Goal: Task Accomplishment & Management: Use online tool/utility

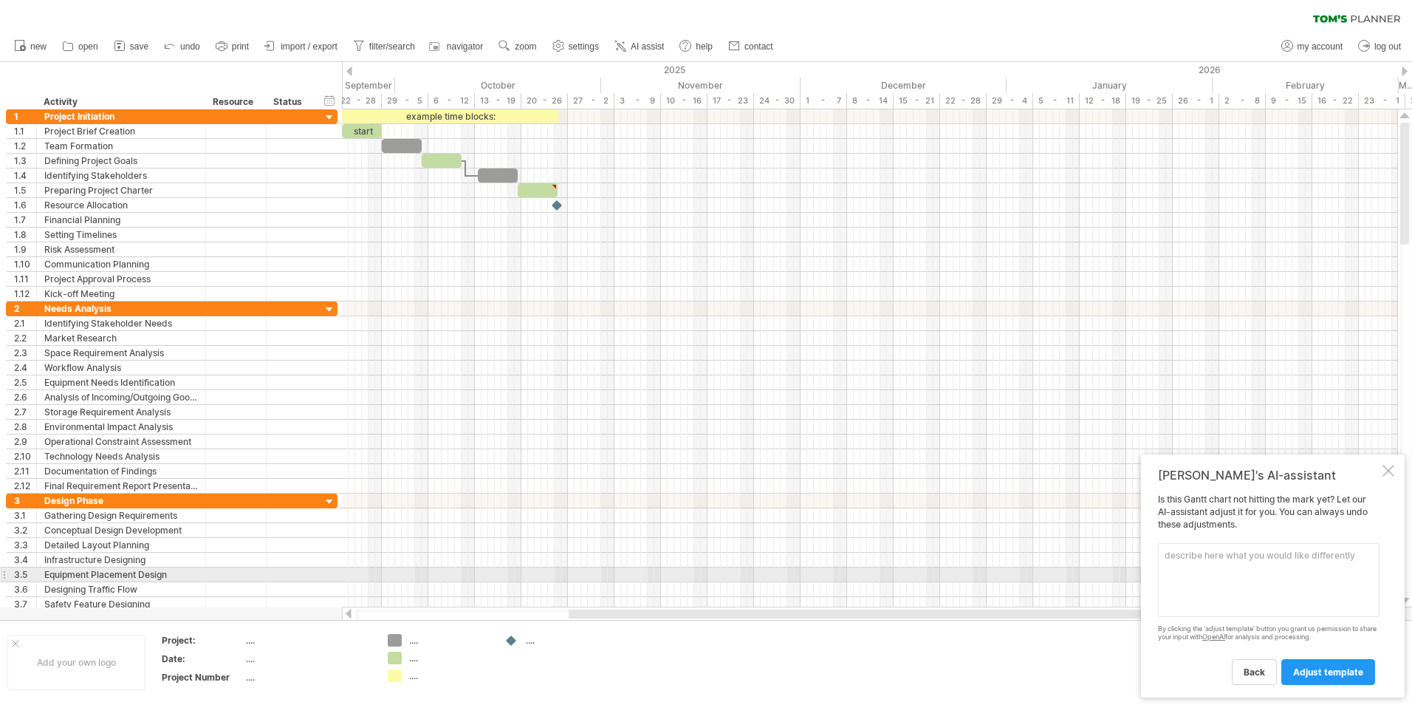
click at [1203, 571] on textarea at bounding box center [1269, 580] width 222 height 74
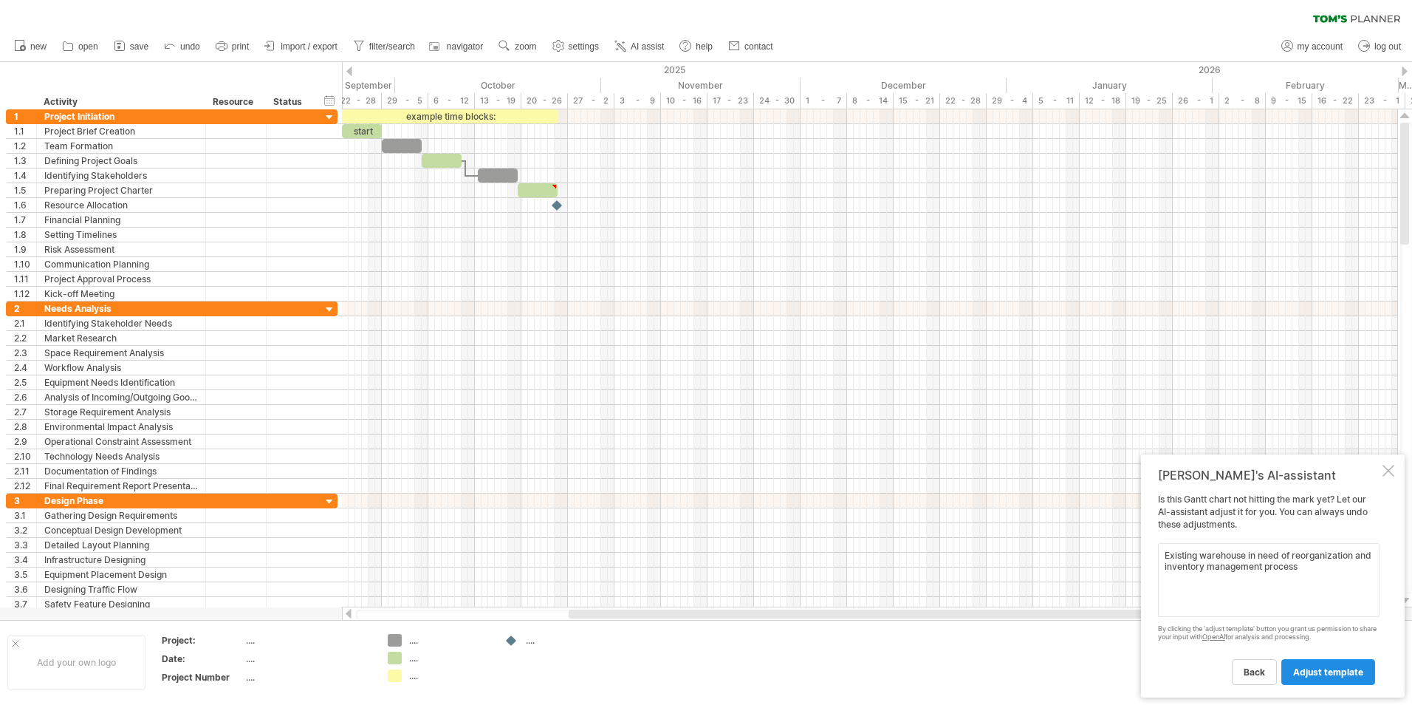
type textarea "Existing warehouse in need of reorganization and inventory management process"
click at [1332, 671] on span "adjust template" at bounding box center [1328, 671] width 70 height 11
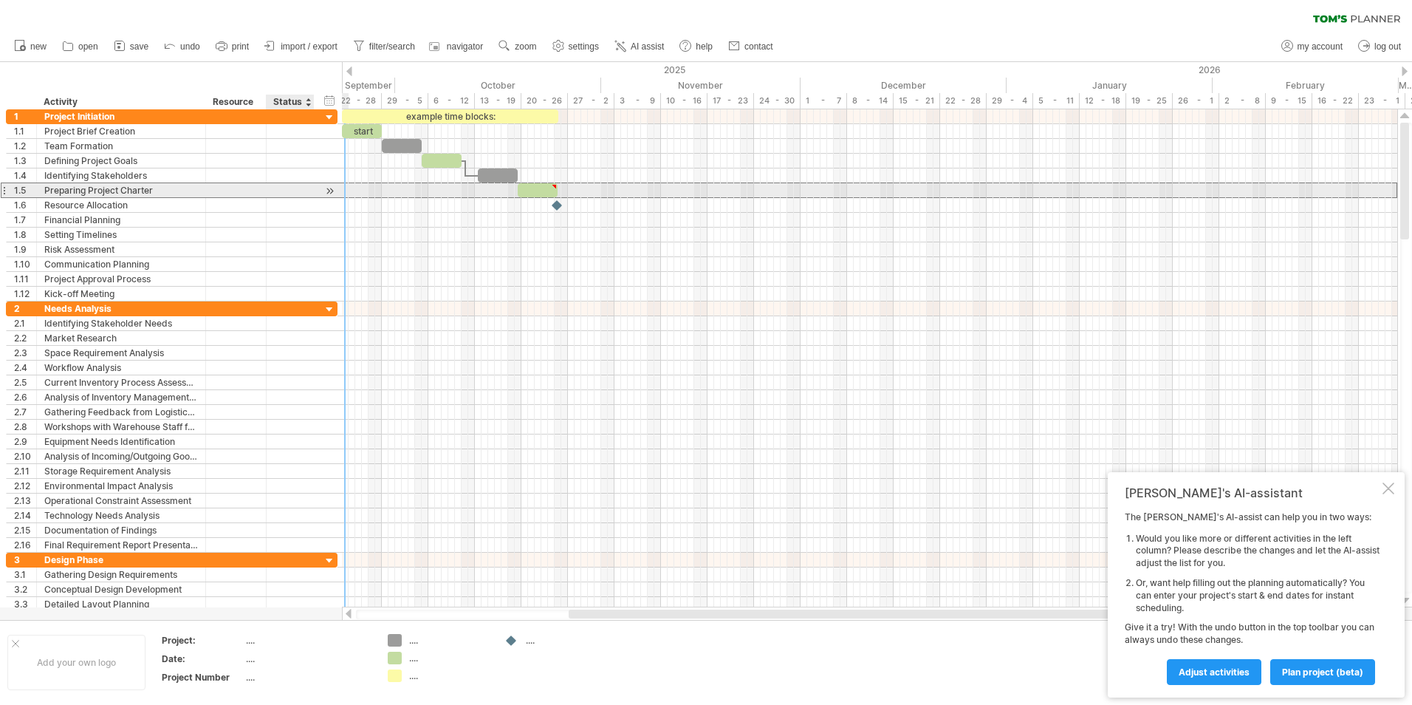
click at [320, 191] on div "**********" at bounding box center [172, 190] width 332 height 16
click at [328, 189] on div at bounding box center [330, 191] width 14 height 16
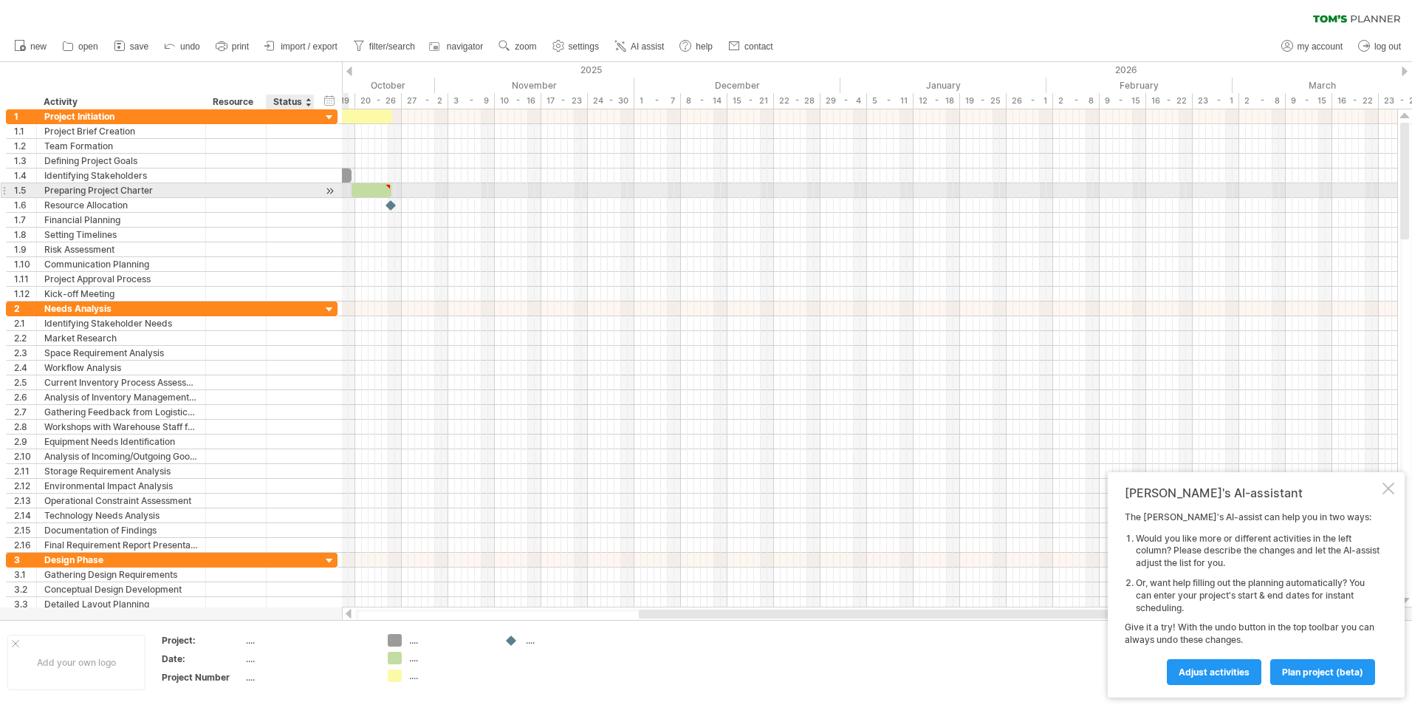
click at [327, 193] on div at bounding box center [330, 191] width 14 height 16
click at [328, 190] on div at bounding box center [330, 191] width 14 height 16
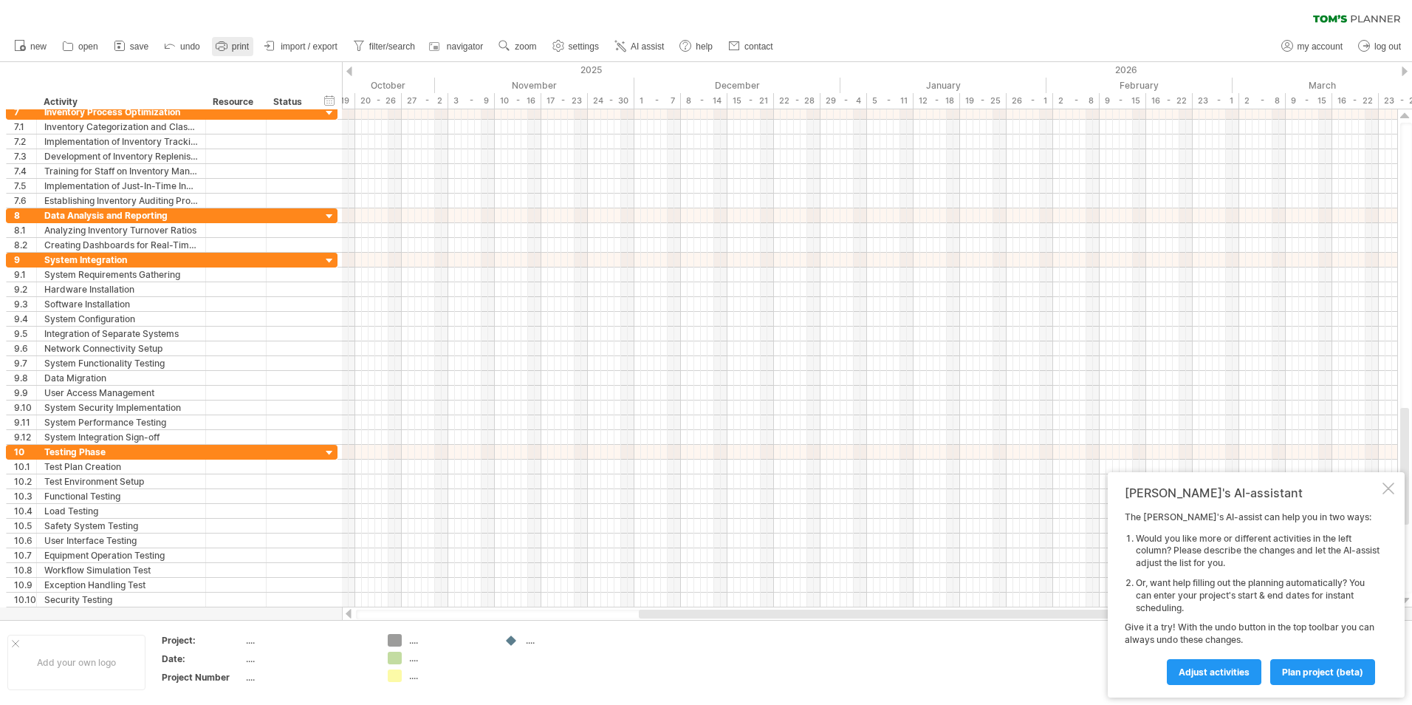
click at [239, 41] on span "print" at bounding box center [240, 46] width 17 height 10
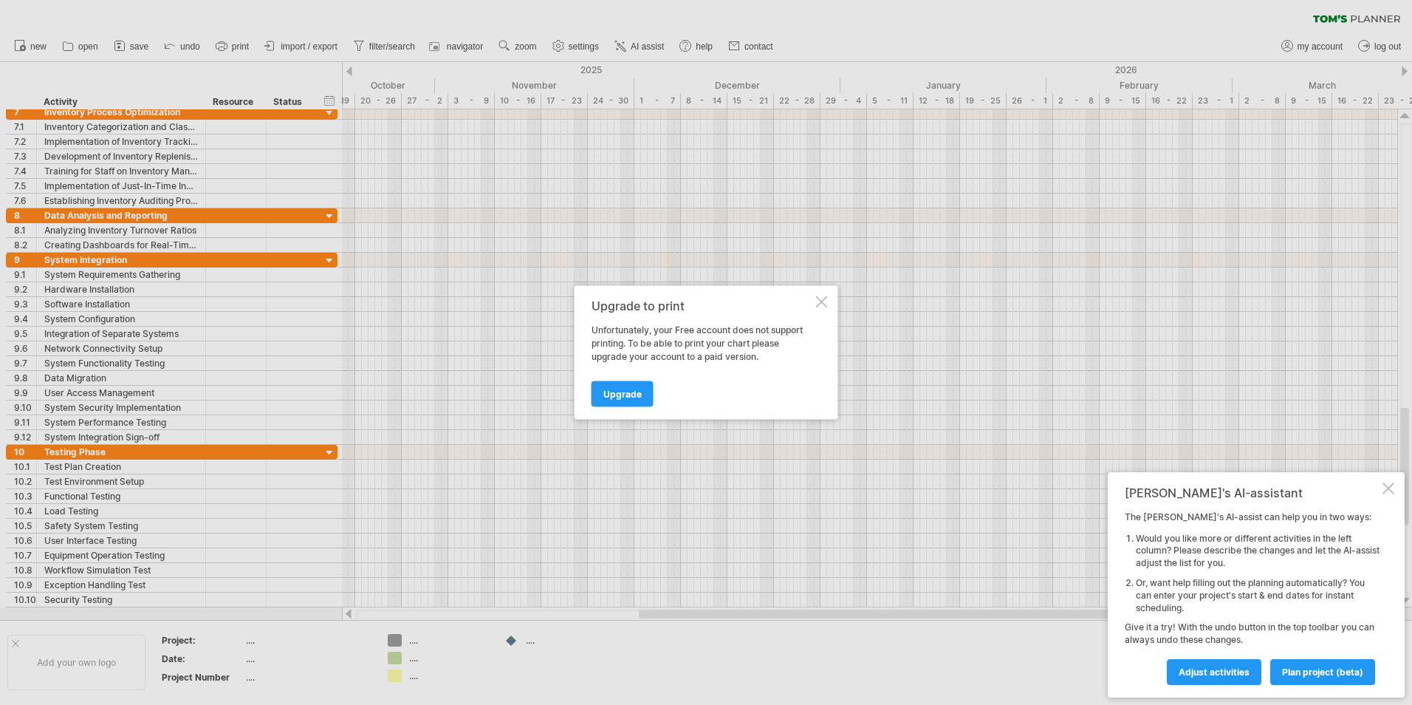
click at [824, 302] on div at bounding box center [822, 302] width 12 height 12
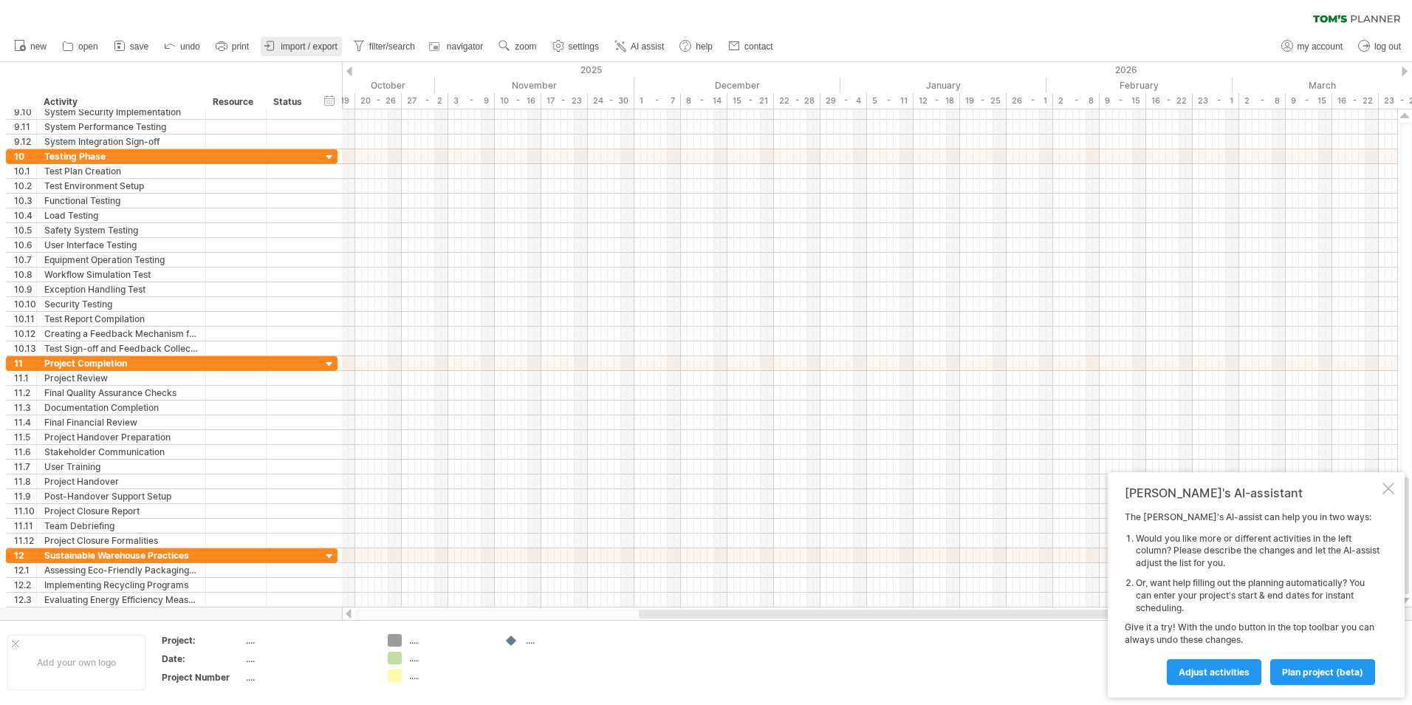
click at [315, 44] on span "import / export" at bounding box center [309, 46] width 57 height 10
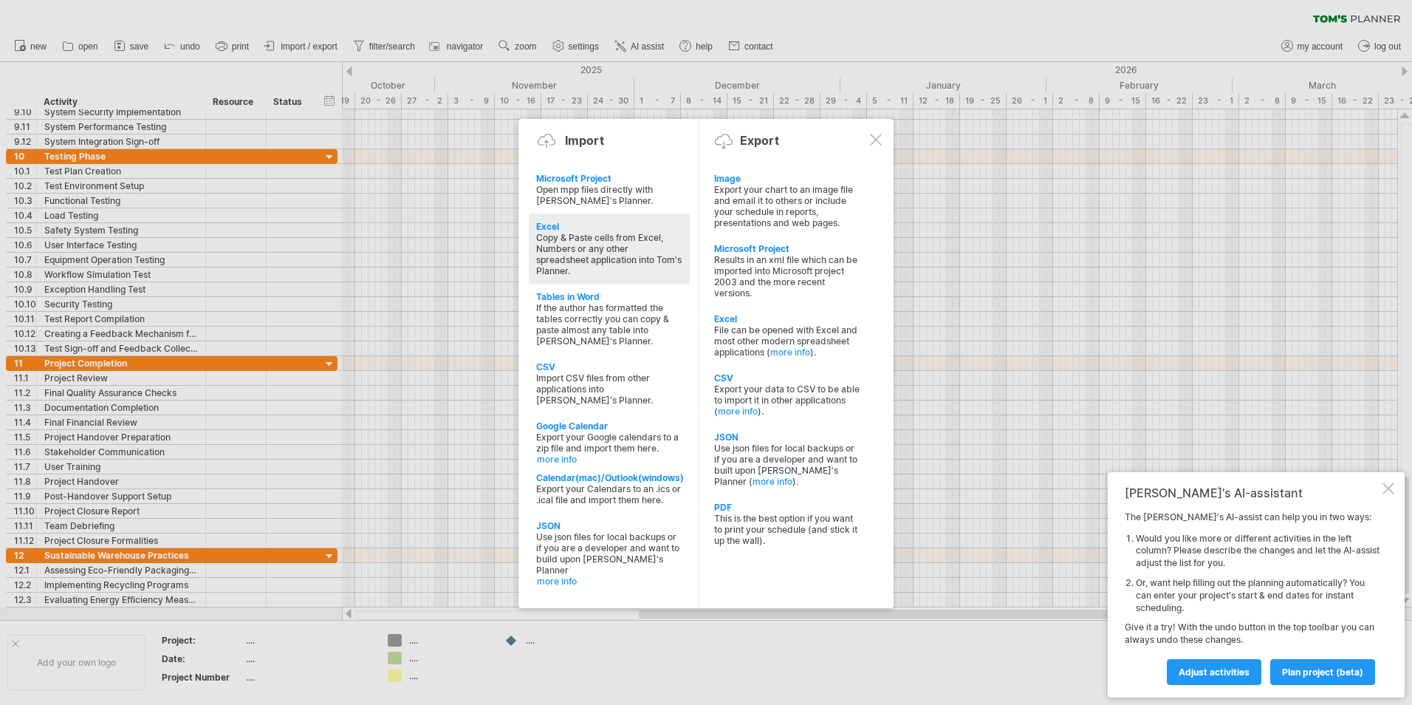
click at [584, 248] on div "Copy & Paste cells from Excel, Numbers or any other spreadsheet application int…" at bounding box center [609, 254] width 146 height 44
type textarea "**********"
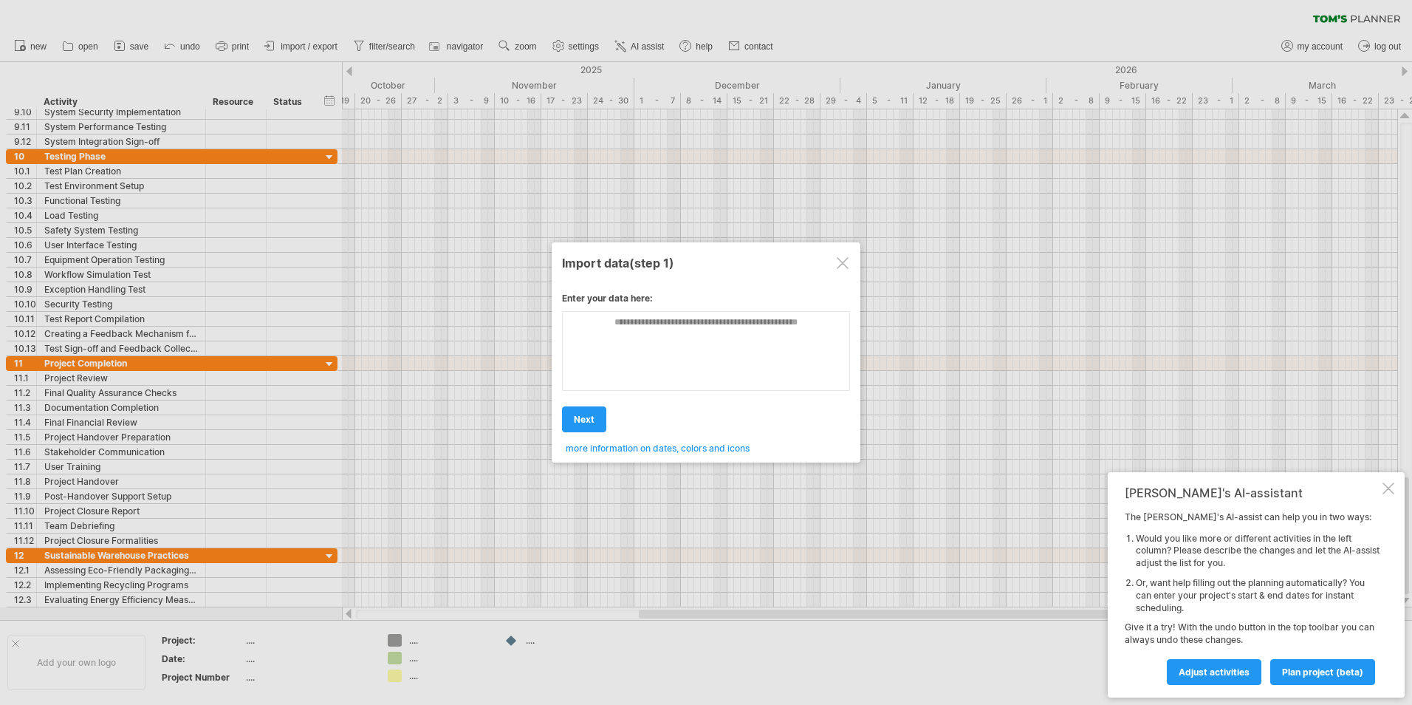
click at [840, 259] on div at bounding box center [843, 263] width 12 height 12
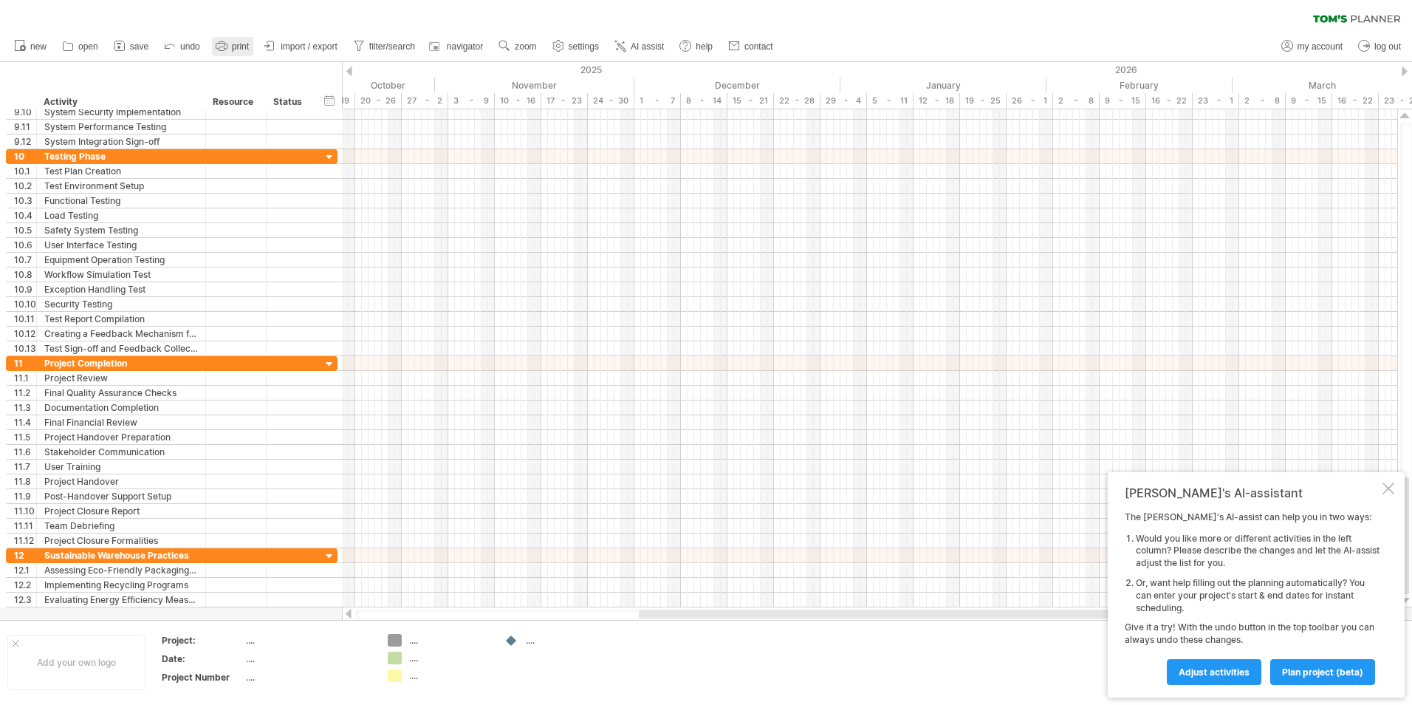
click at [232, 45] on link "print" at bounding box center [232, 46] width 41 height 19
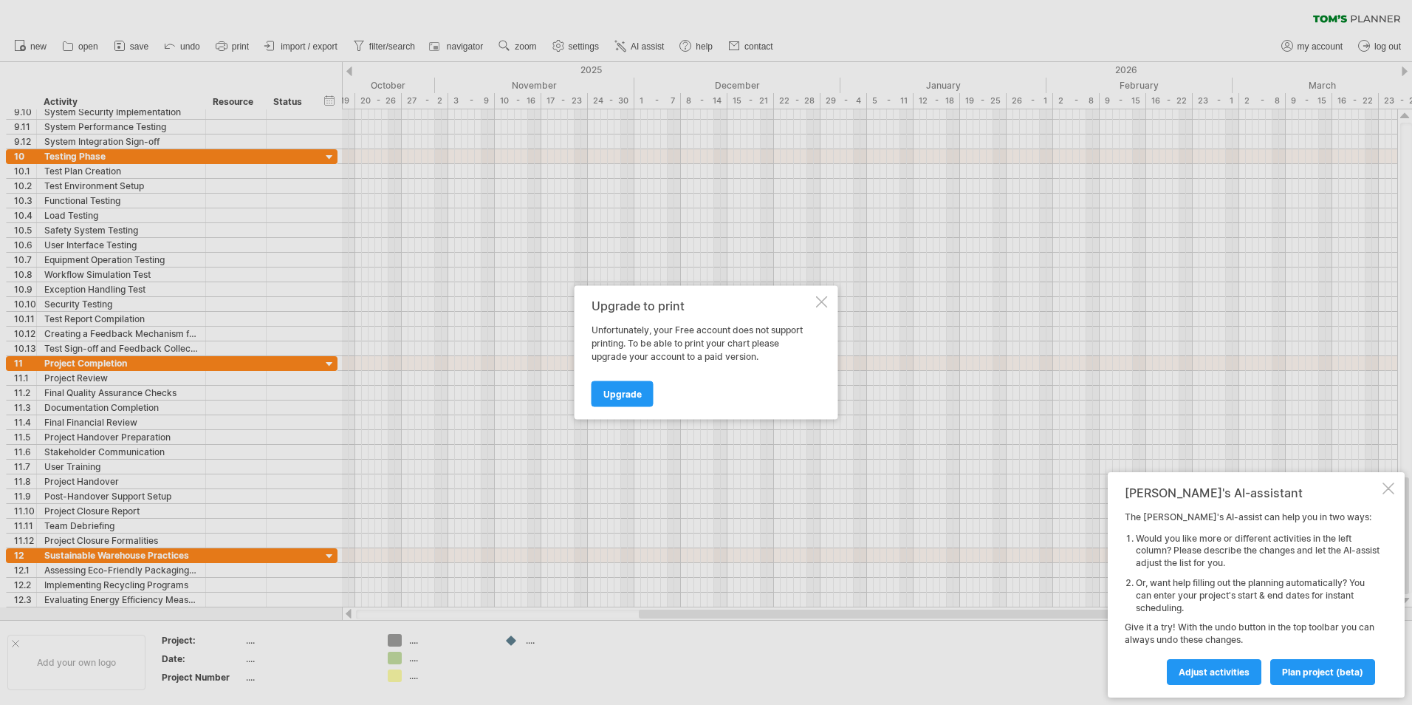
click at [826, 295] on div "Upgrade to print Unfortunately, your Free account does not support printing. To…" at bounding box center [707, 353] width 264 height 134
click at [812, 302] on div "Upgrade to print" at bounding box center [703, 305] width 222 height 13
click at [819, 301] on div at bounding box center [822, 302] width 12 height 12
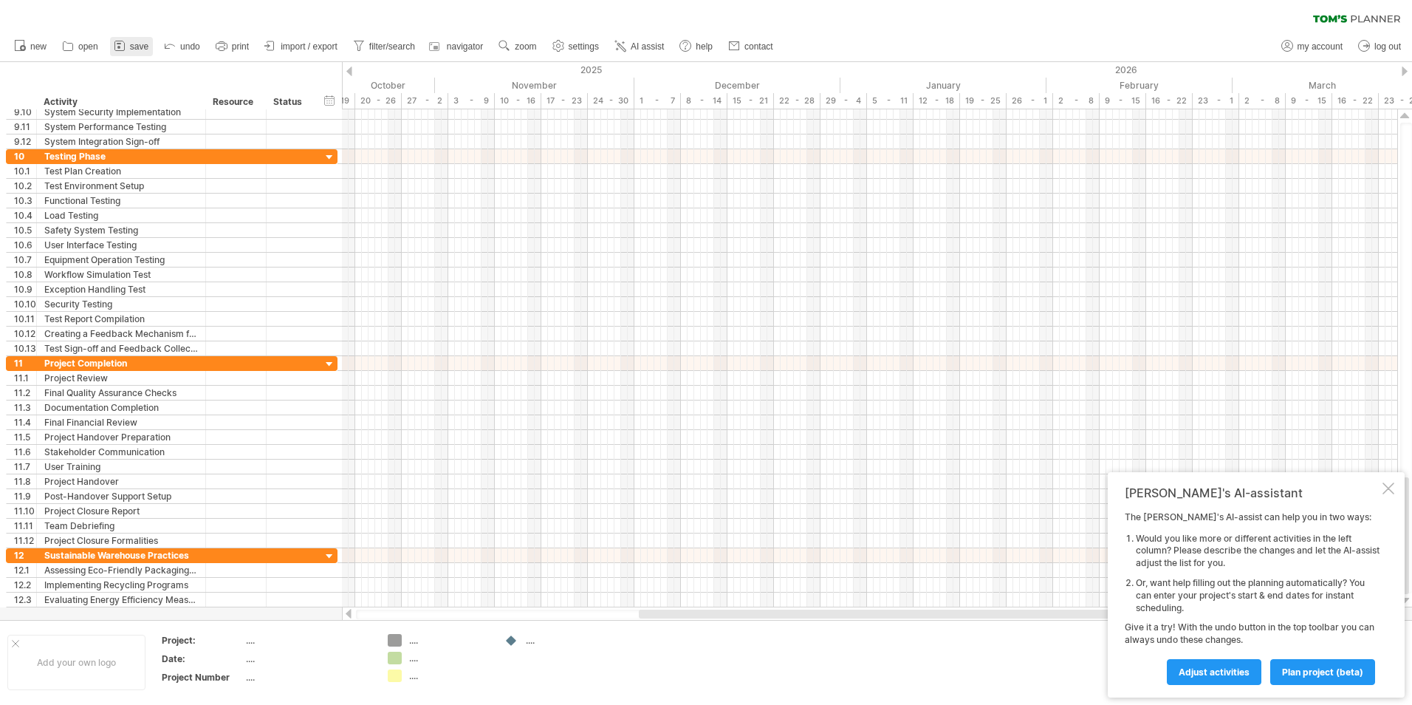
click at [137, 40] on link "save" at bounding box center [131, 46] width 43 height 19
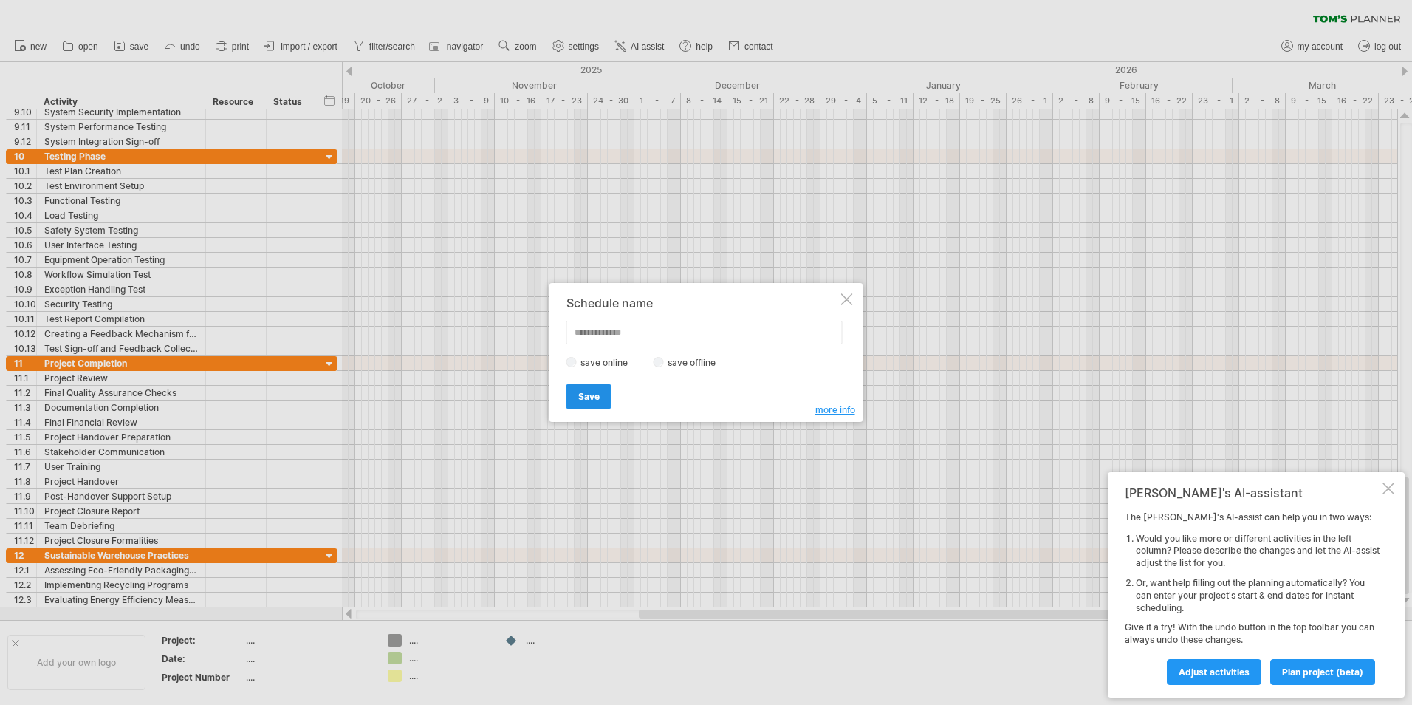
click at [592, 398] on span "Save" at bounding box center [588, 396] width 21 height 11
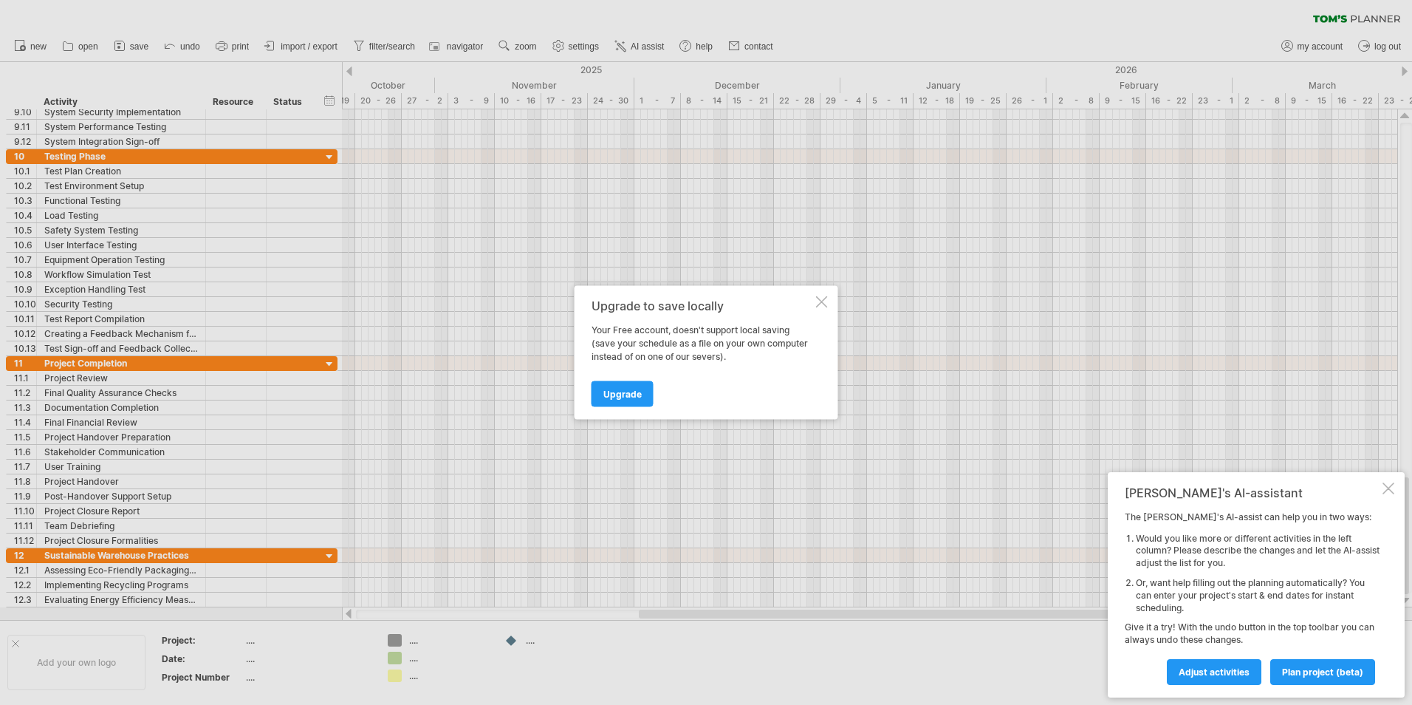
click at [820, 304] on div at bounding box center [822, 302] width 12 height 12
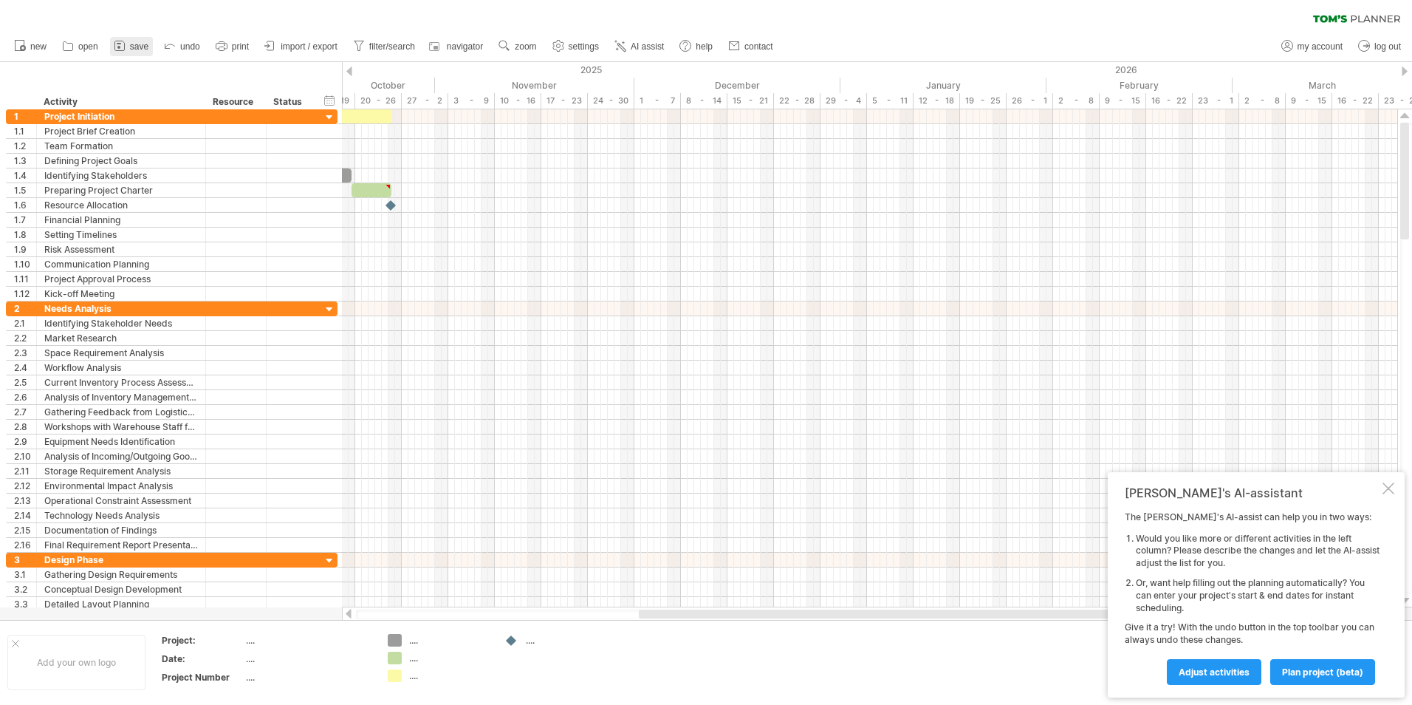
click at [141, 48] on span "save" at bounding box center [139, 46] width 18 height 10
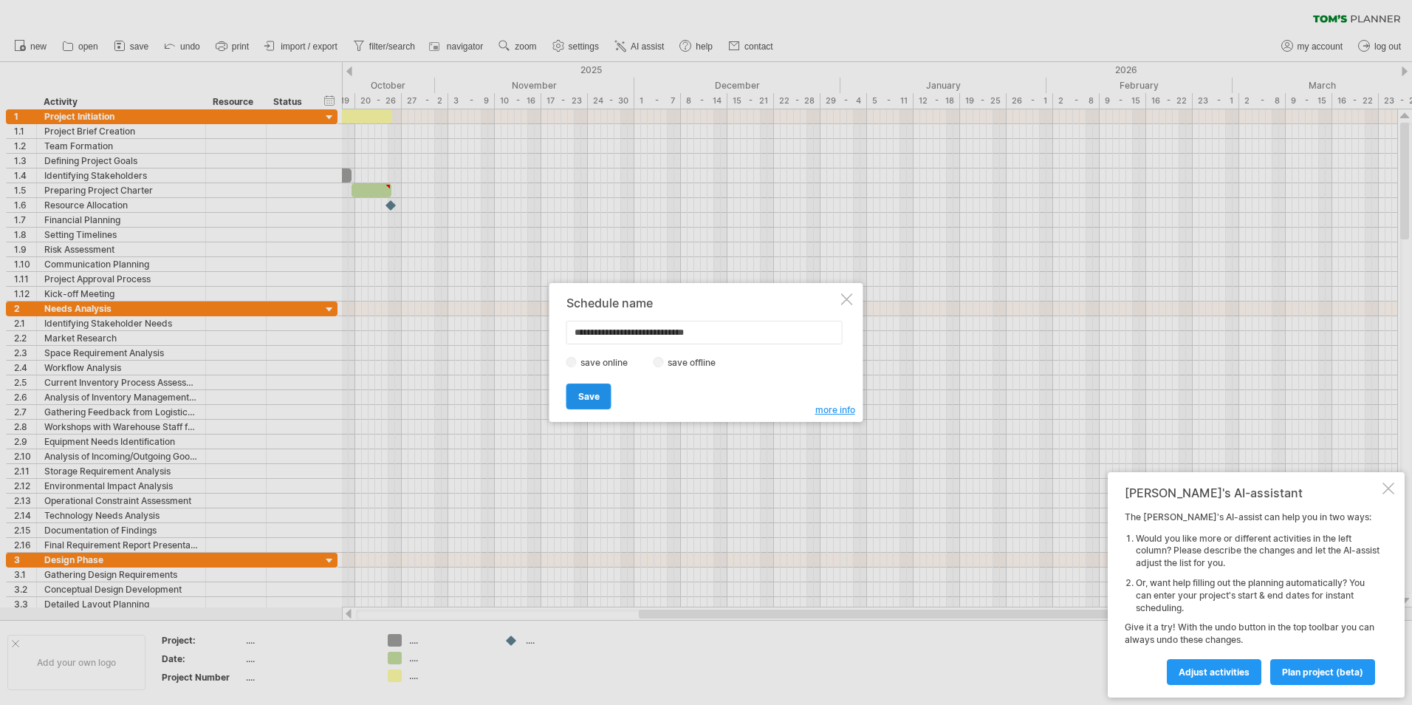
type input "**********"
click at [584, 394] on span "Save" at bounding box center [588, 396] width 21 height 11
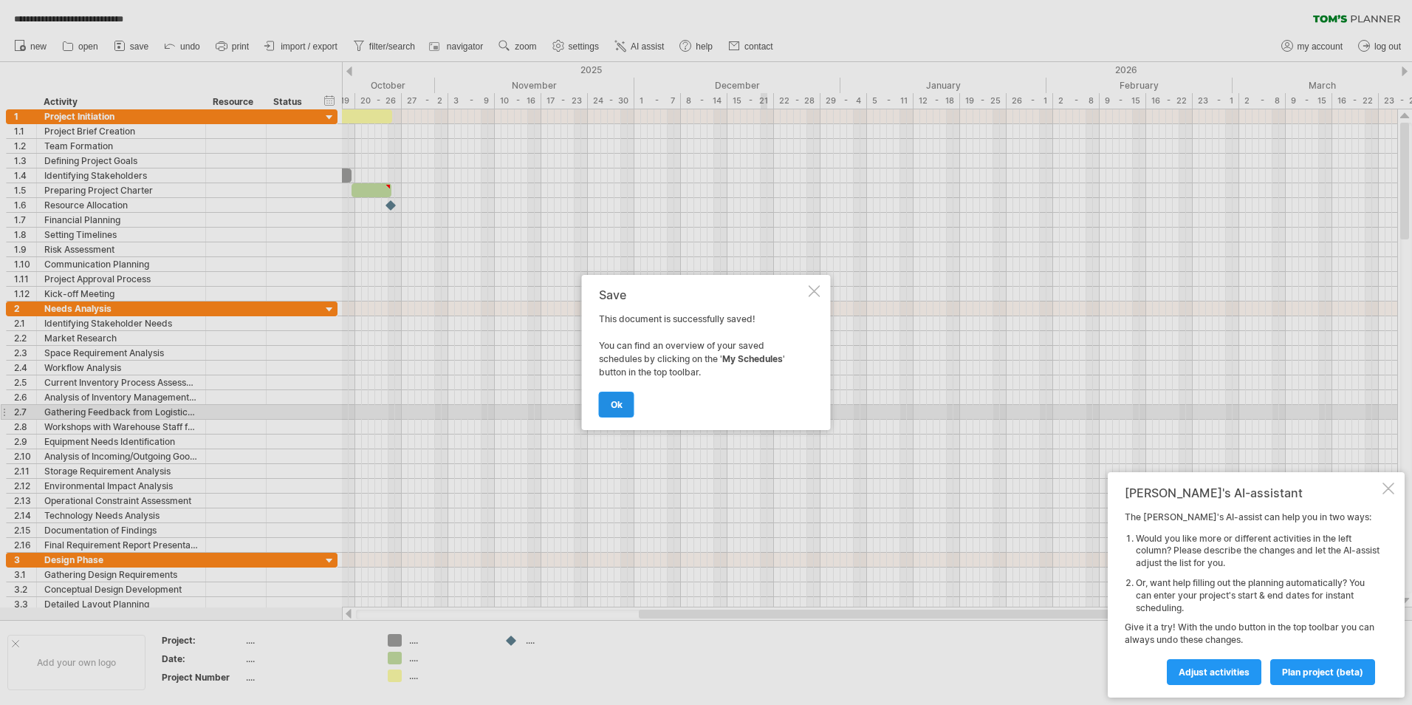
click at [618, 403] on span "ok" at bounding box center [617, 404] width 12 height 11
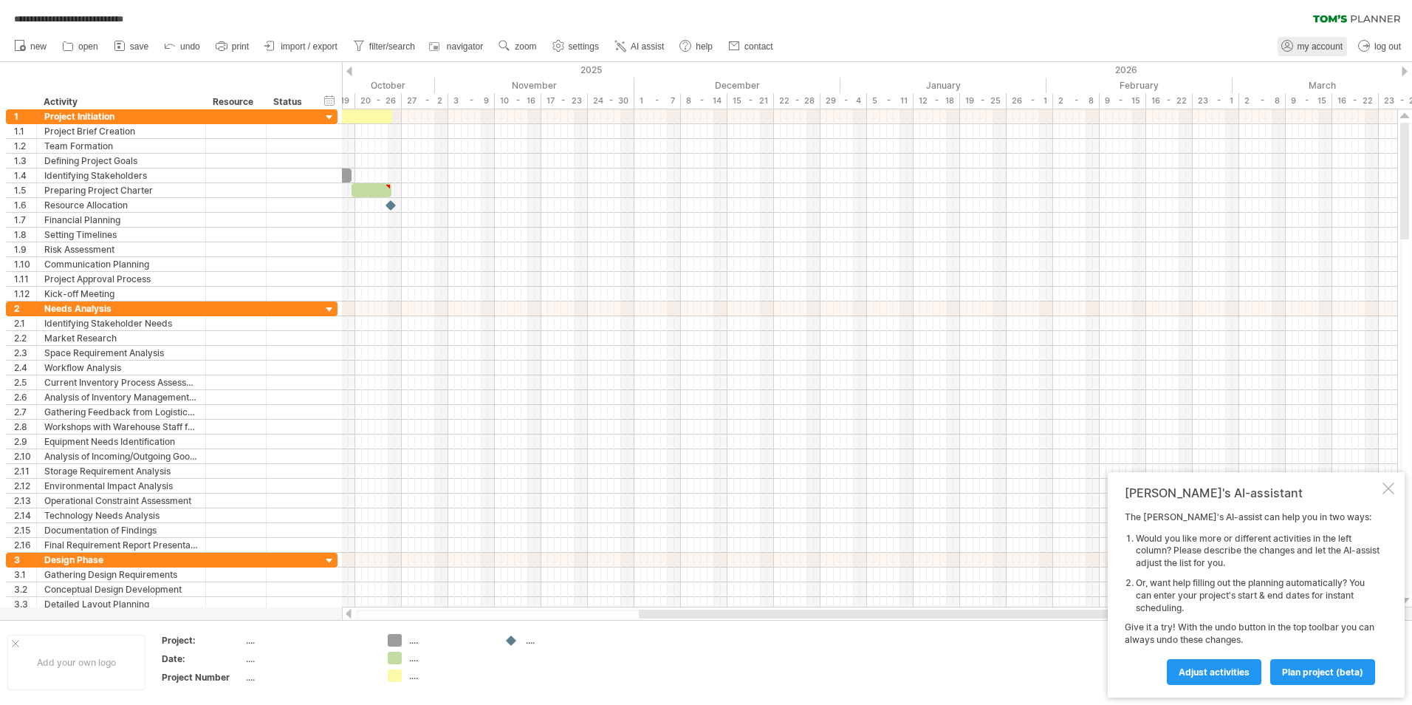
click at [1314, 49] on span "my account" at bounding box center [1320, 46] width 45 height 10
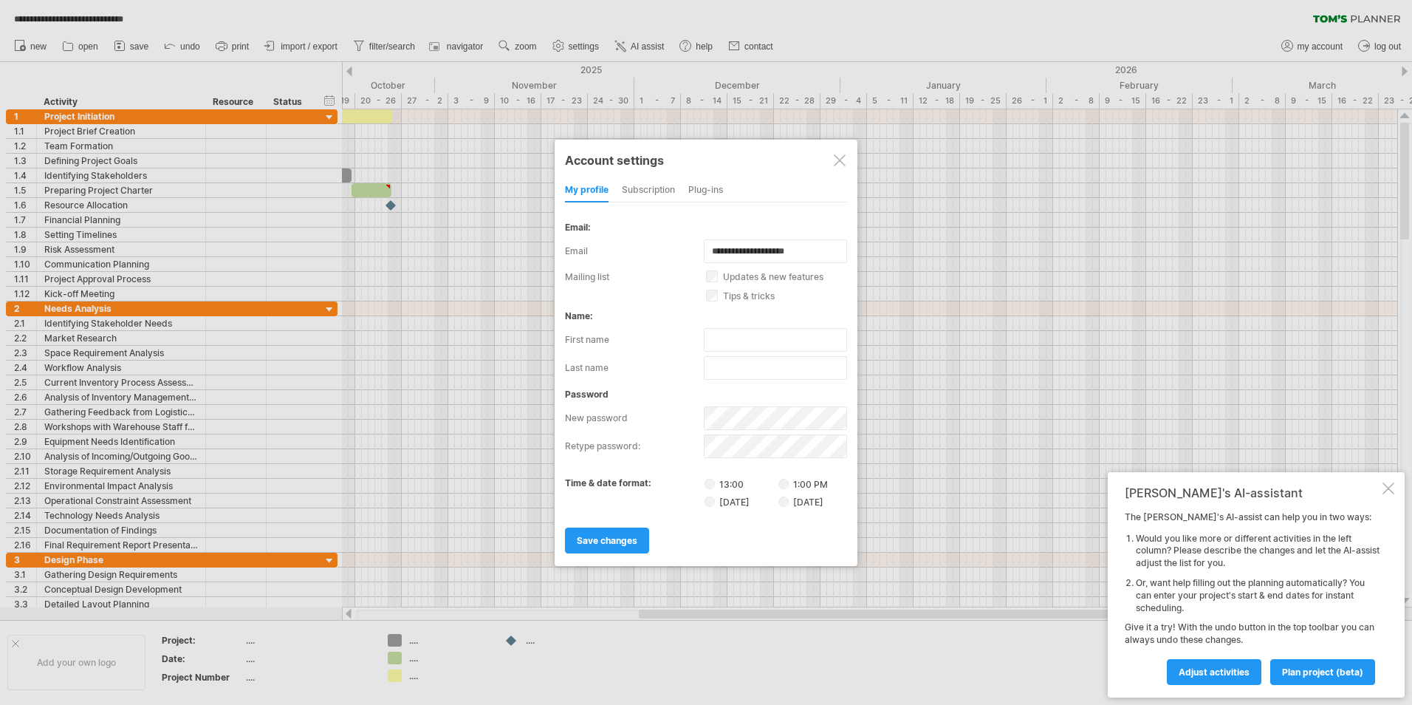
click at [842, 161] on div at bounding box center [840, 160] width 12 height 12
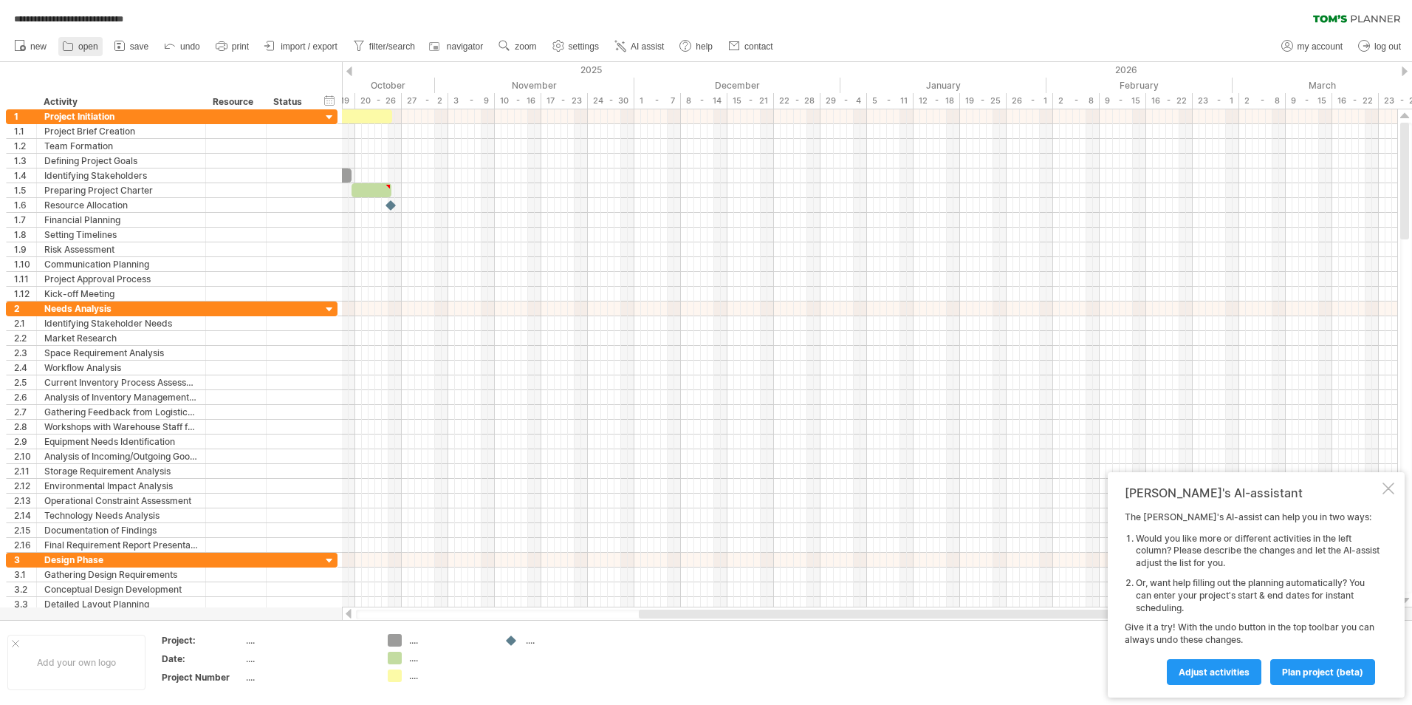
click at [71, 46] on icon at bounding box center [68, 45] width 15 height 15
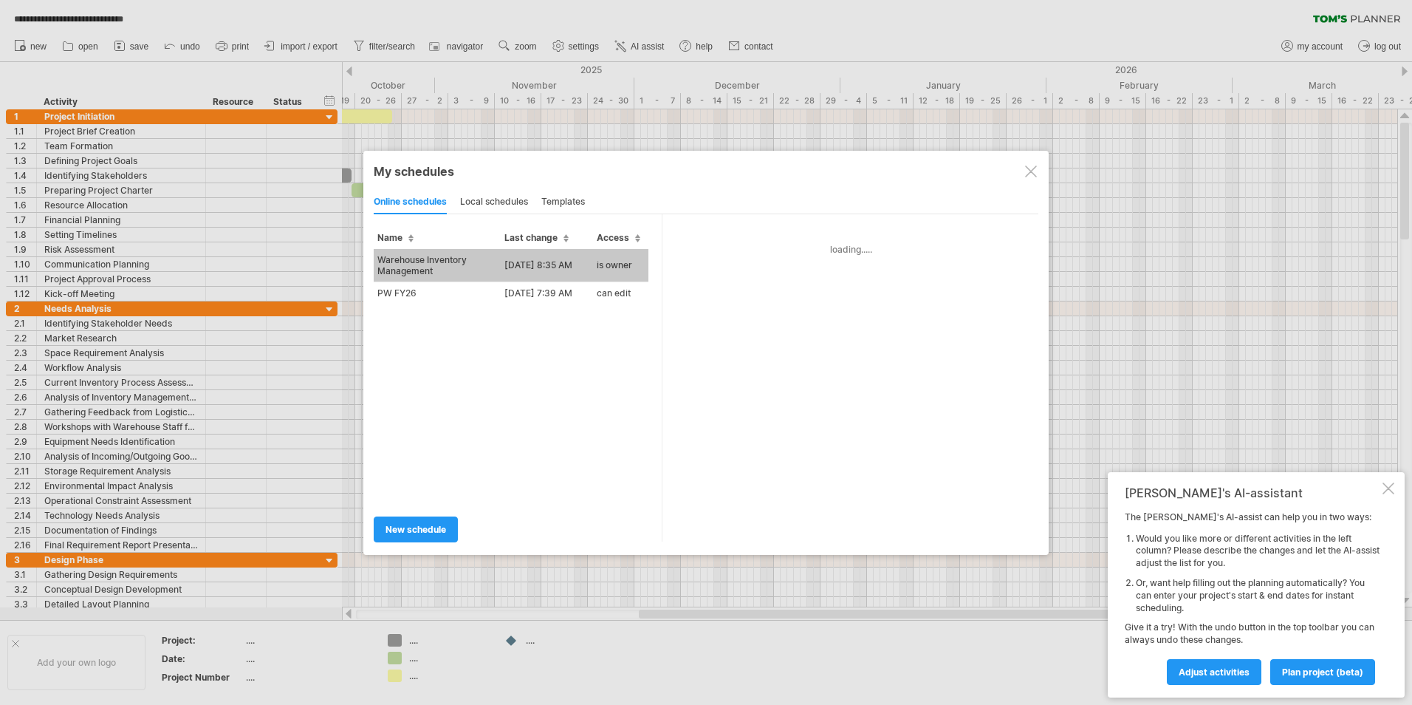
type input "**********"
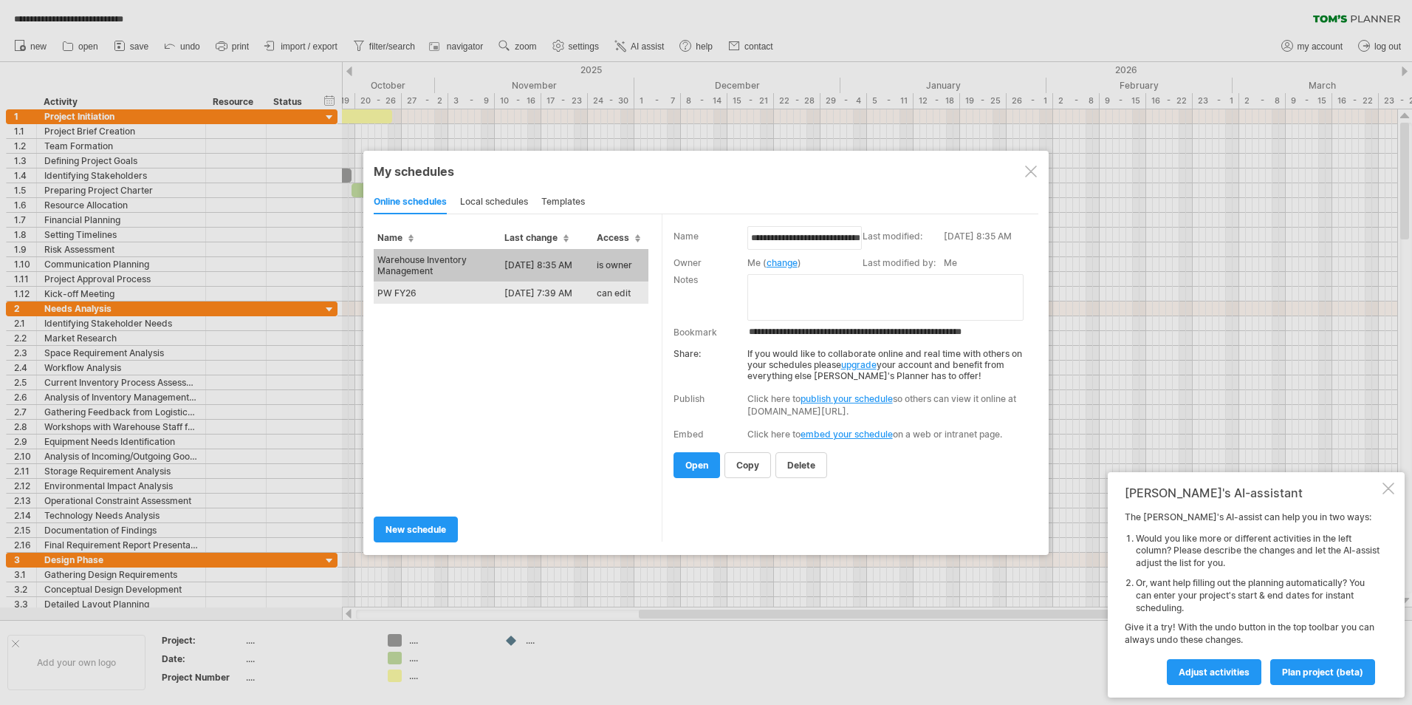
click at [436, 293] on td "PW FY26" at bounding box center [437, 292] width 127 height 22
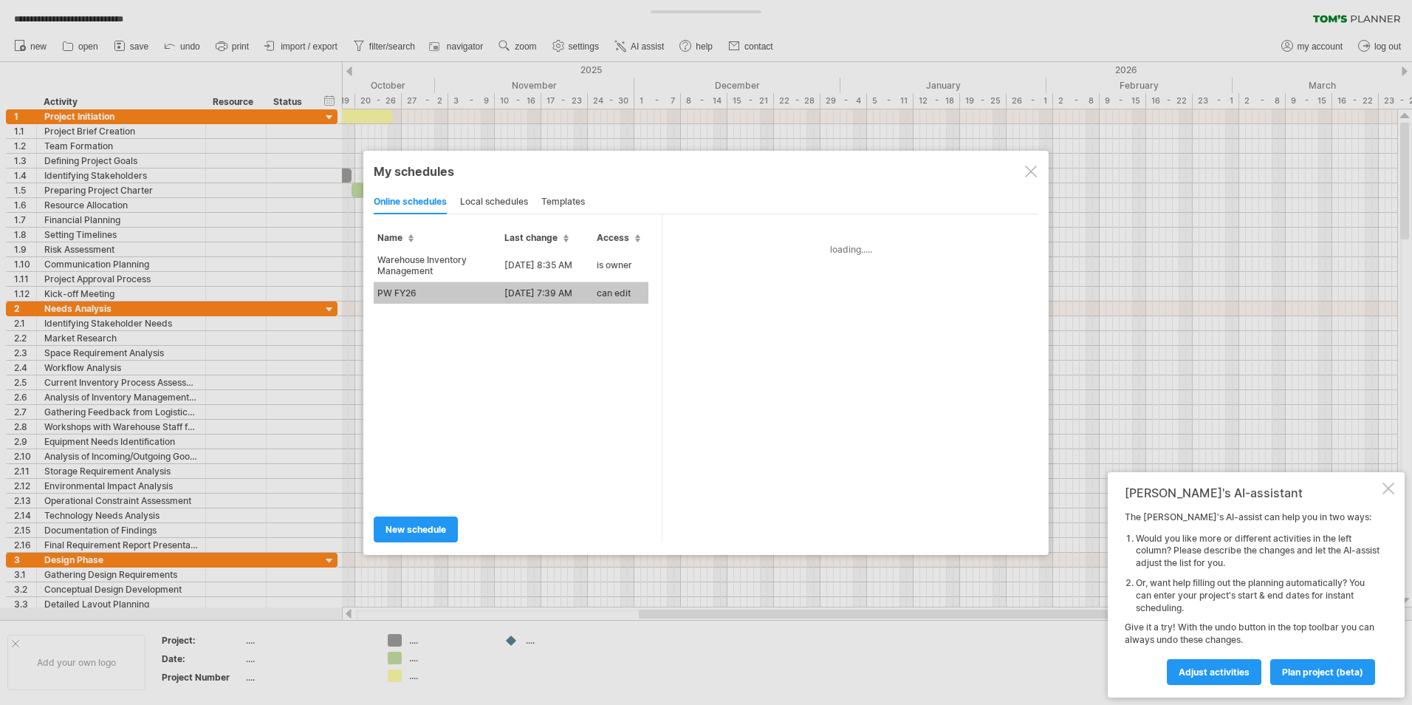
type input "**********"
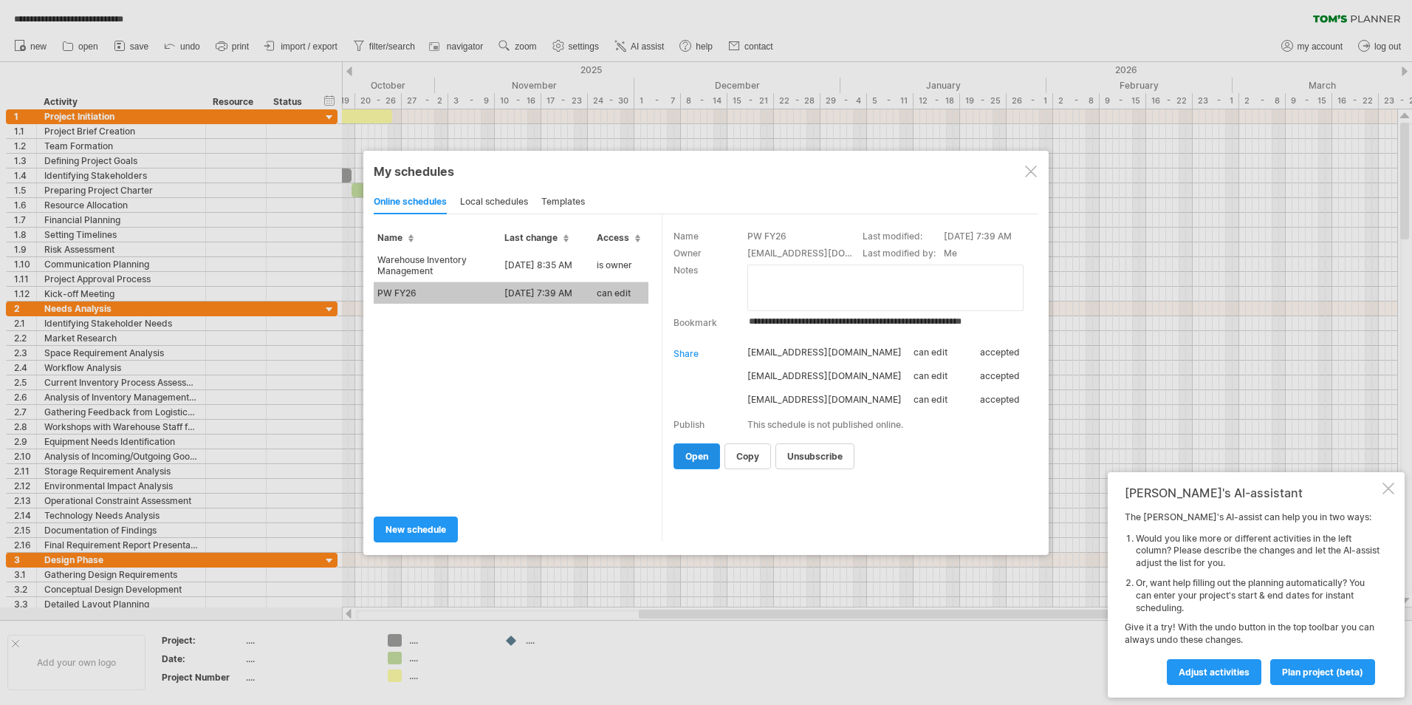
click at [688, 450] on span "open" at bounding box center [696, 455] width 23 height 11
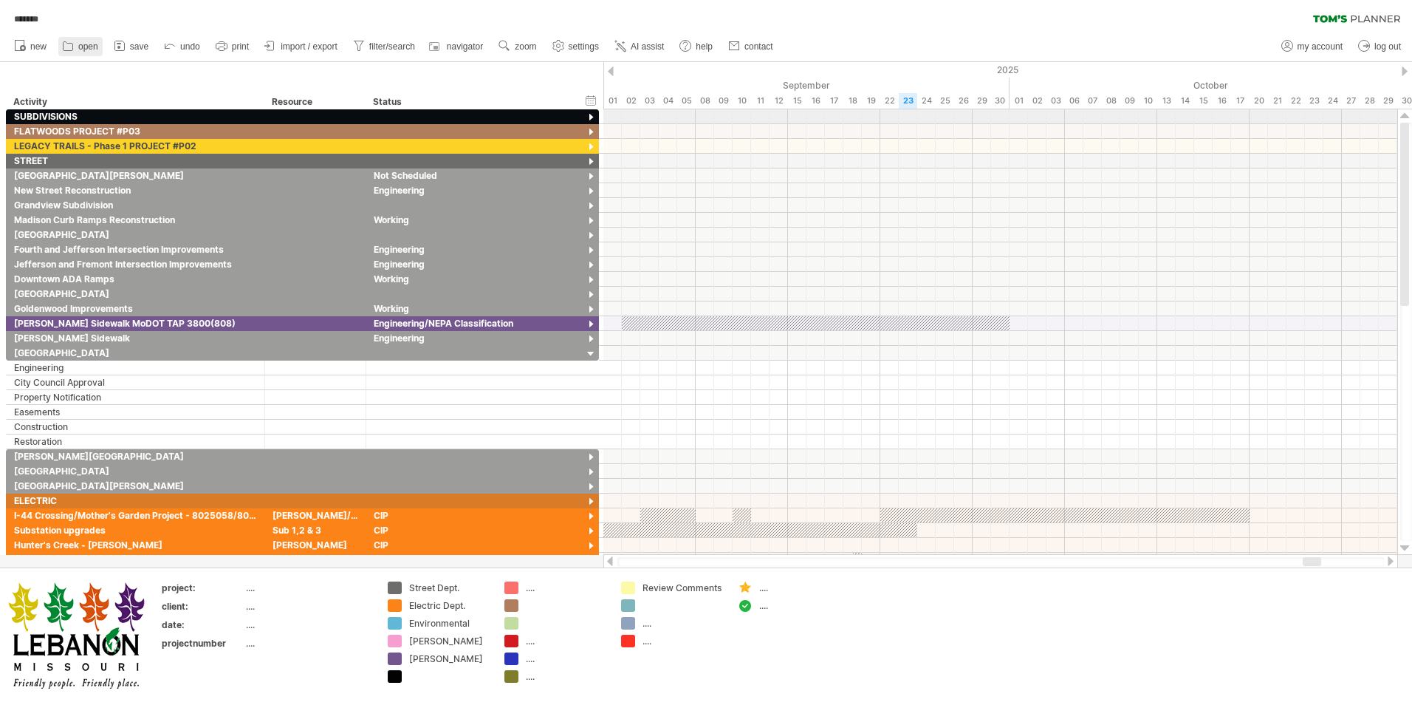
click at [72, 49] on icon at bounding box center [68, 45] width 15 height 15
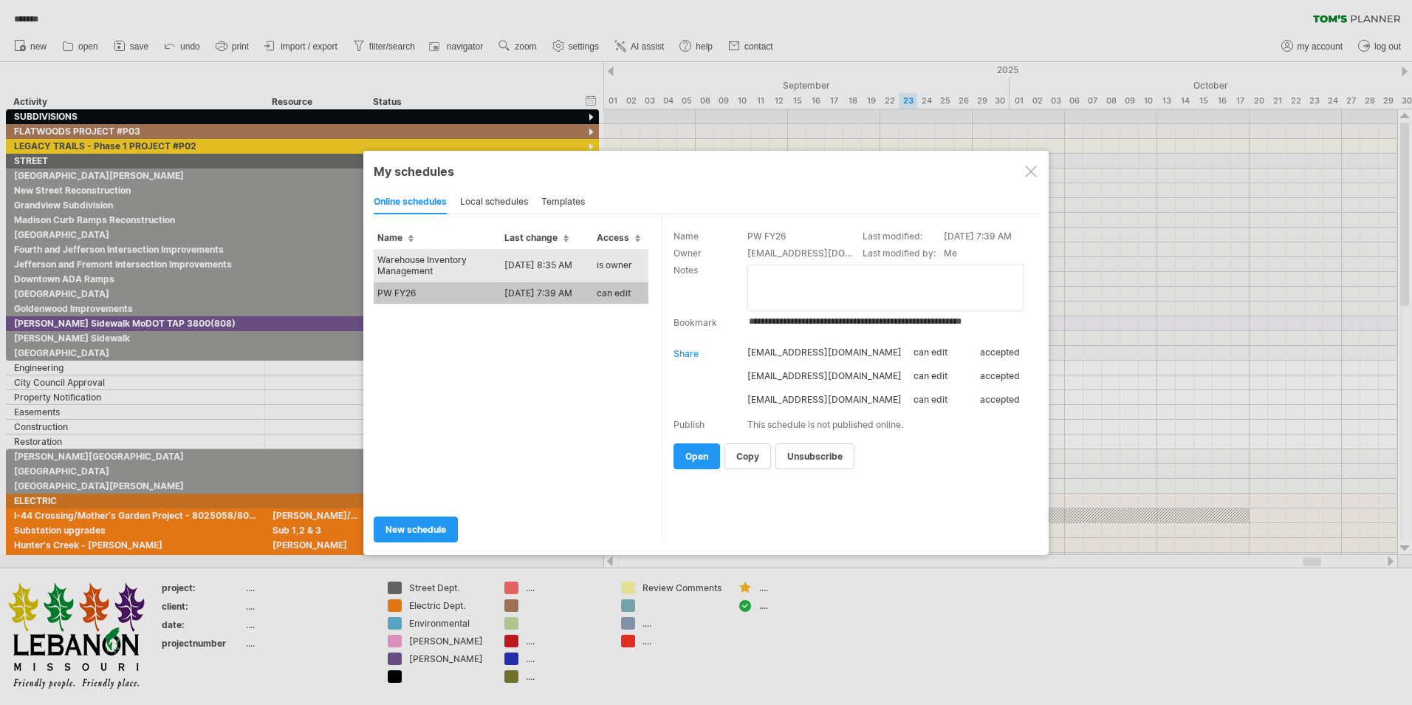
click at [434, 259] on td "Warehouse Inventory Management" at bounding box center [437, 265] width 127 height 33
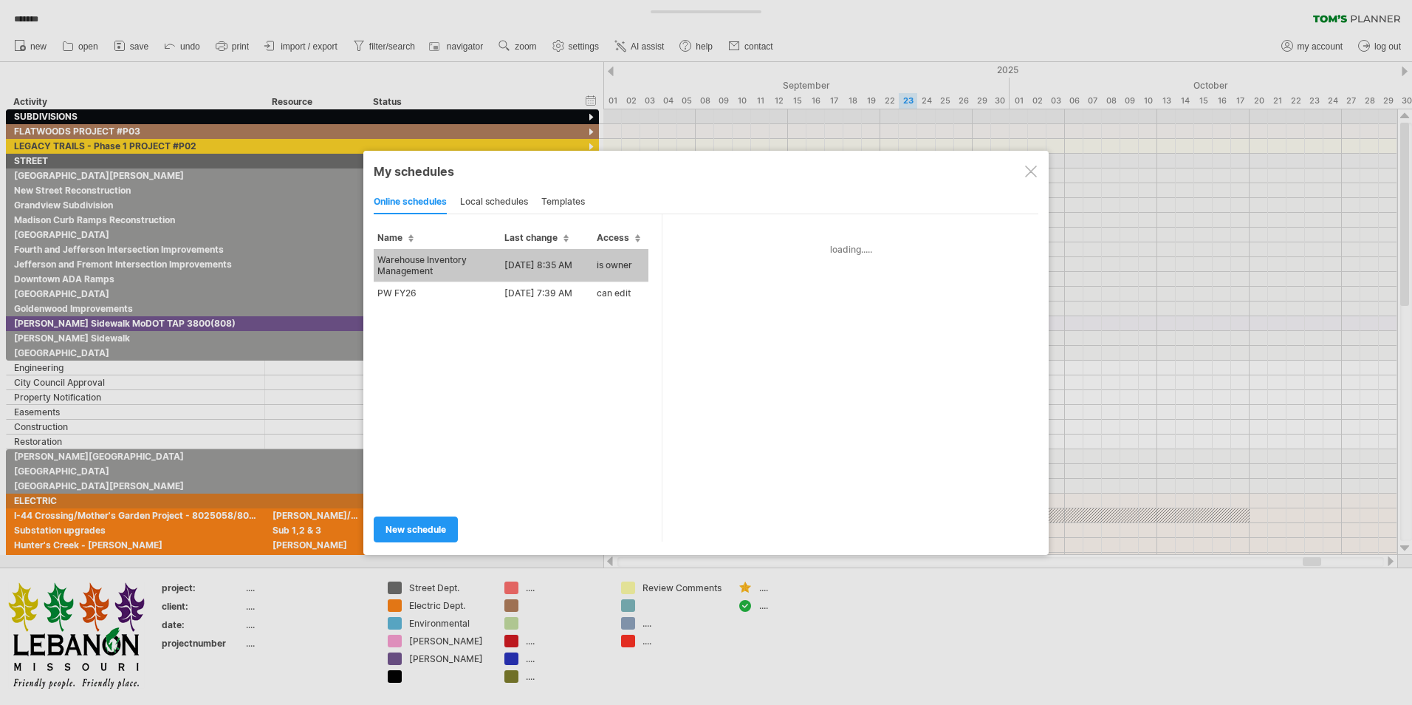
type input "**********"
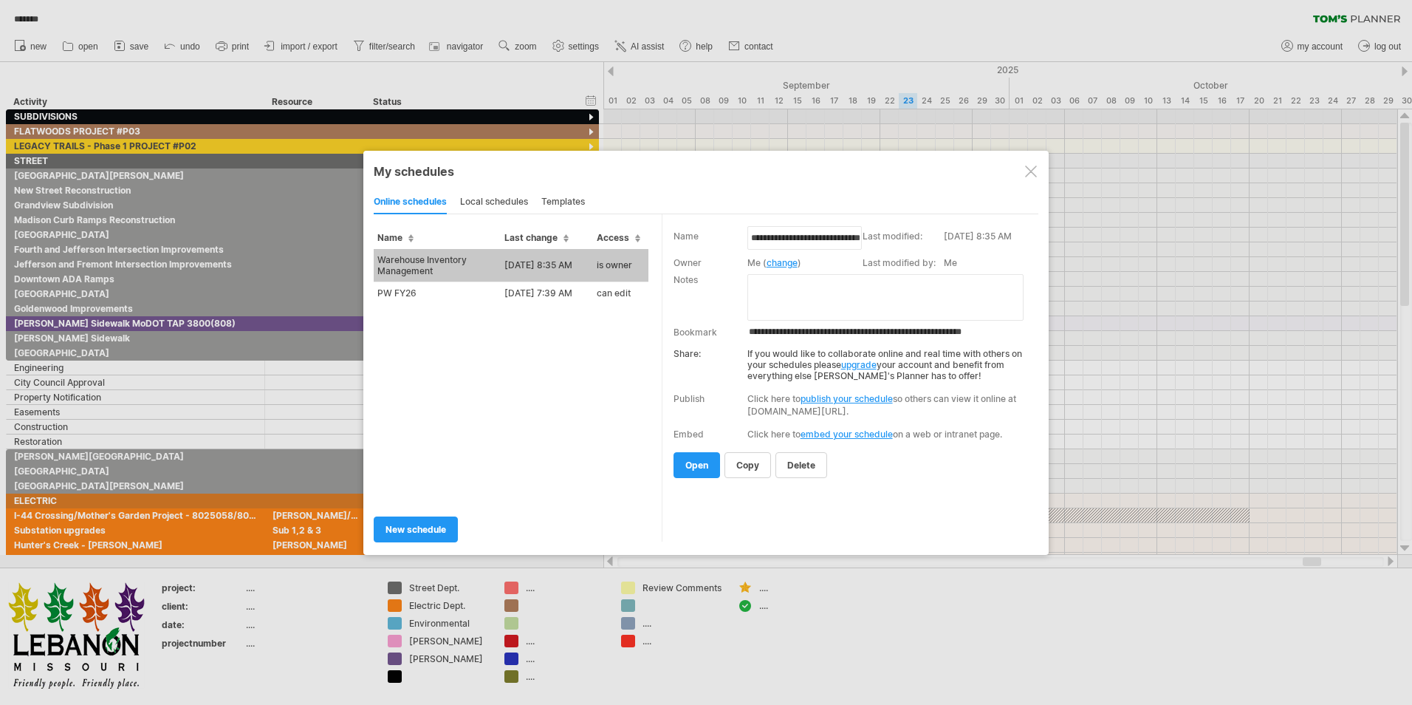
click at [699, 465] on span "open" at bounding box center [696, 464] width 23 height 11
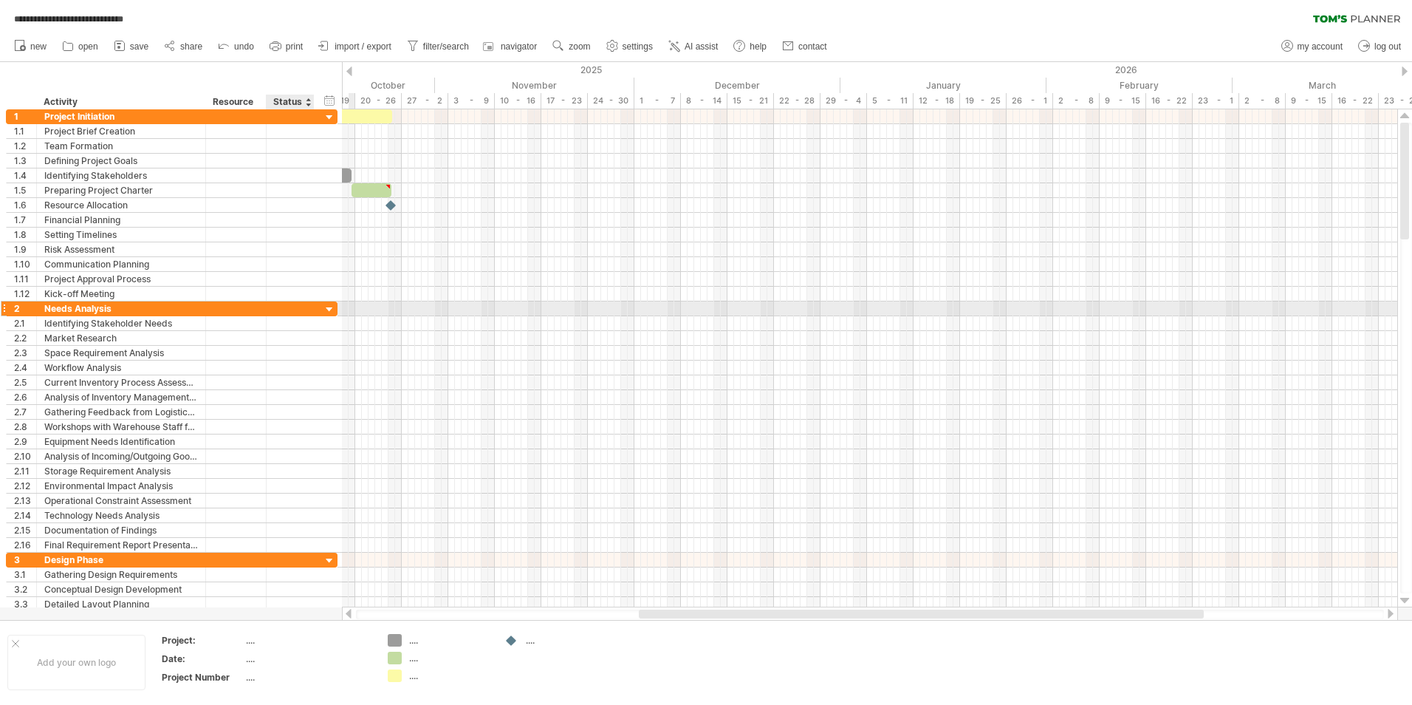
click at [329, 312] on div at bounding box center [330, 310] width 14 height 14
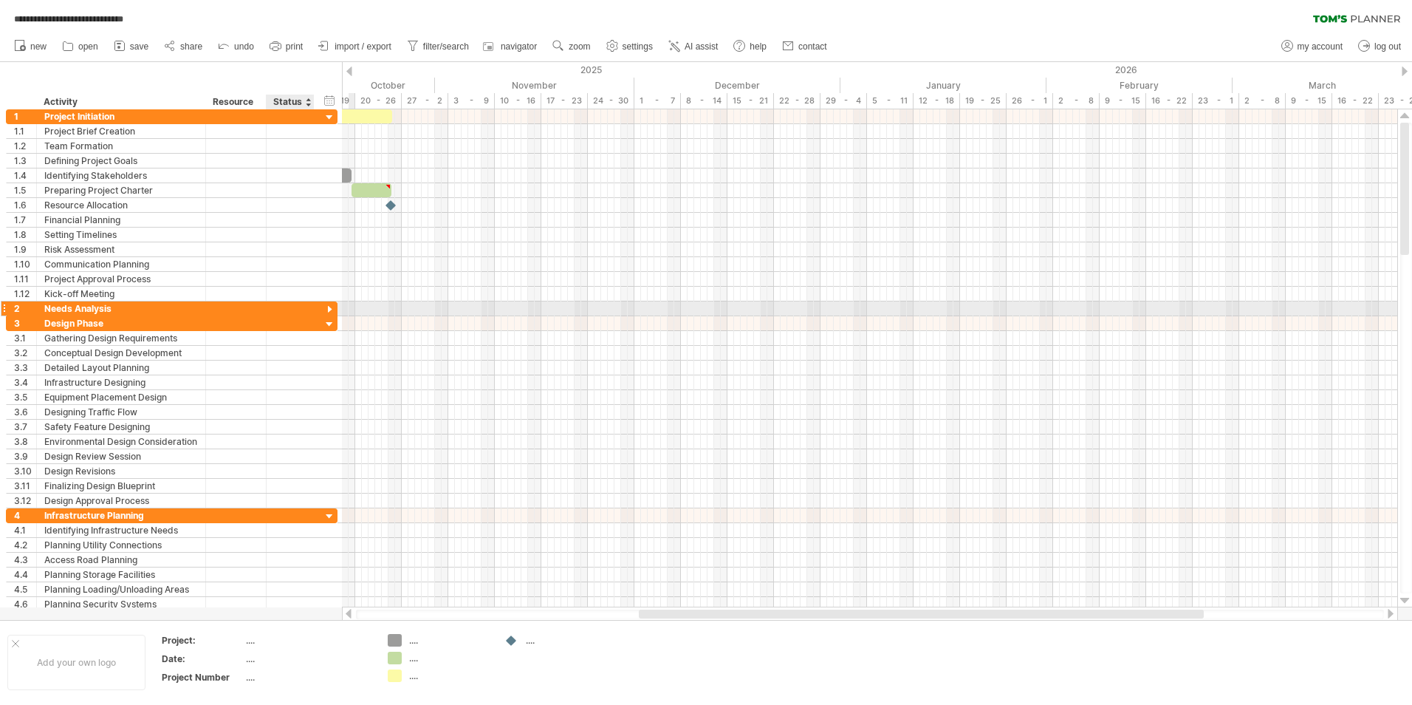
click at [329, 309] on div at bounding box center [330, 310] width 14 height 14
